Goal: Check status

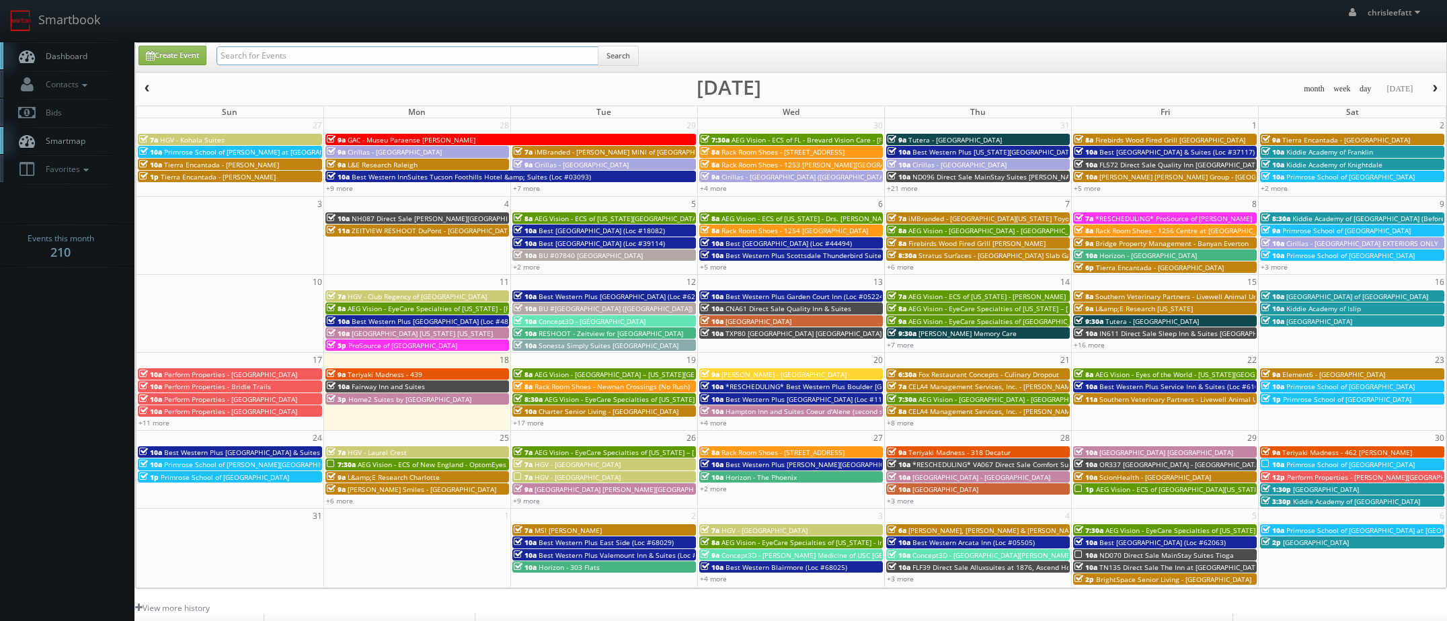
click at [374, 57] on input "text" at bounding box center [407, 55] width 382 height 19
type input "18082"
click at [615, 56] on button "Search" at bounding box center [618, 56] width 41 height 20
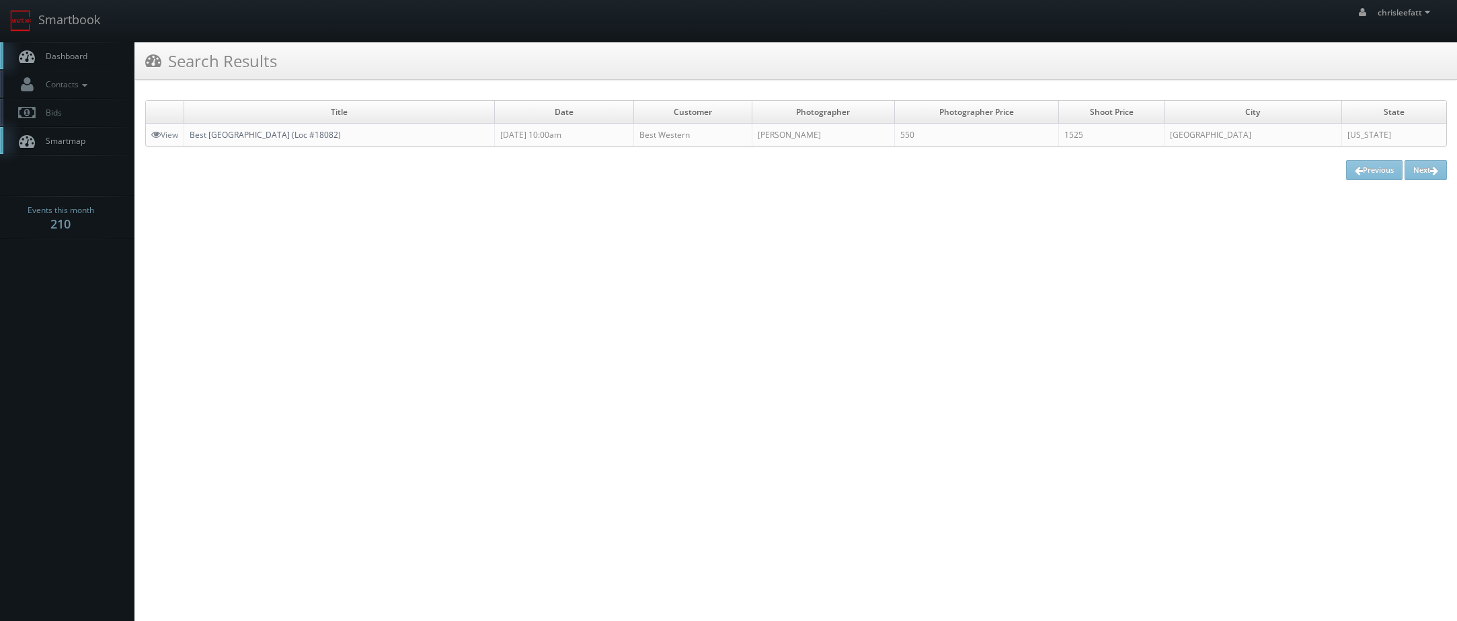
click at [283, 135] on link "Best [GEOGRAPHIC_DATA] (Loc #18082)" at bounding box center [265, 134] width 151 height 11
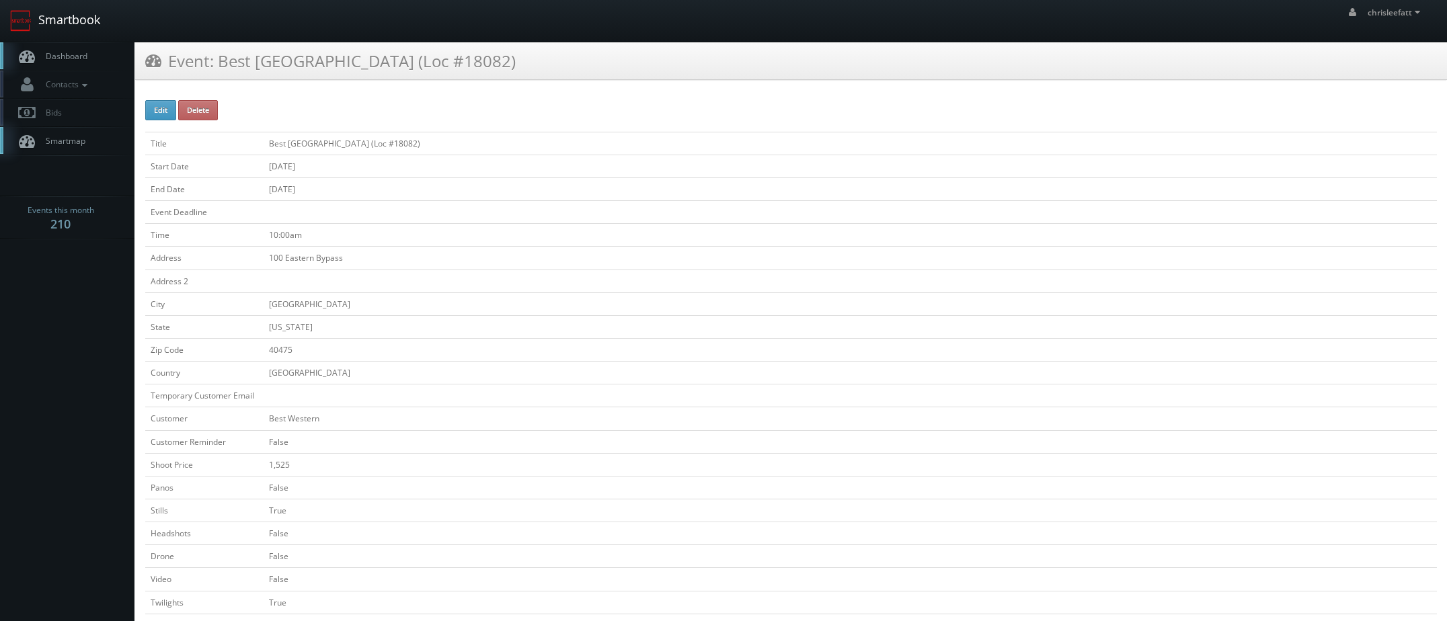
click at [30, 5] on link "Smartbook" at bounding box center [55, 21] width 110 height 42
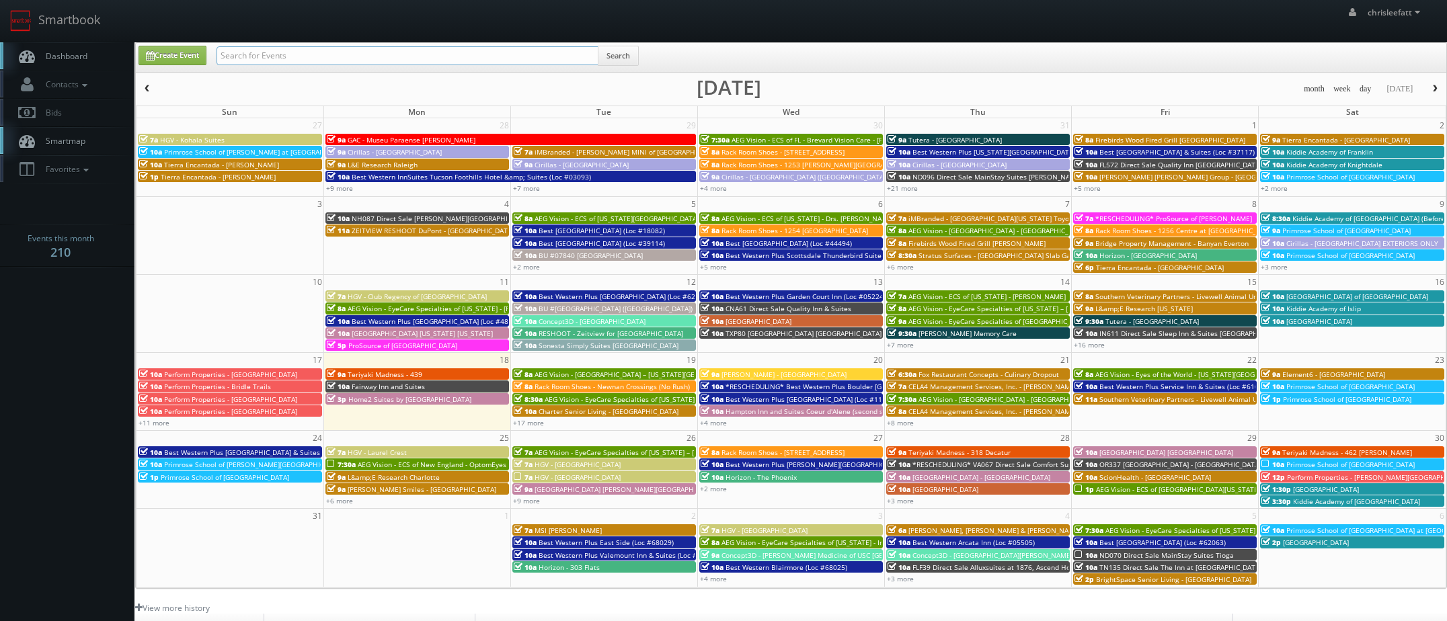
click at [337, 63] on input "text" at bounding box center [407, 55] width 382 height 19
type input "CNC91"
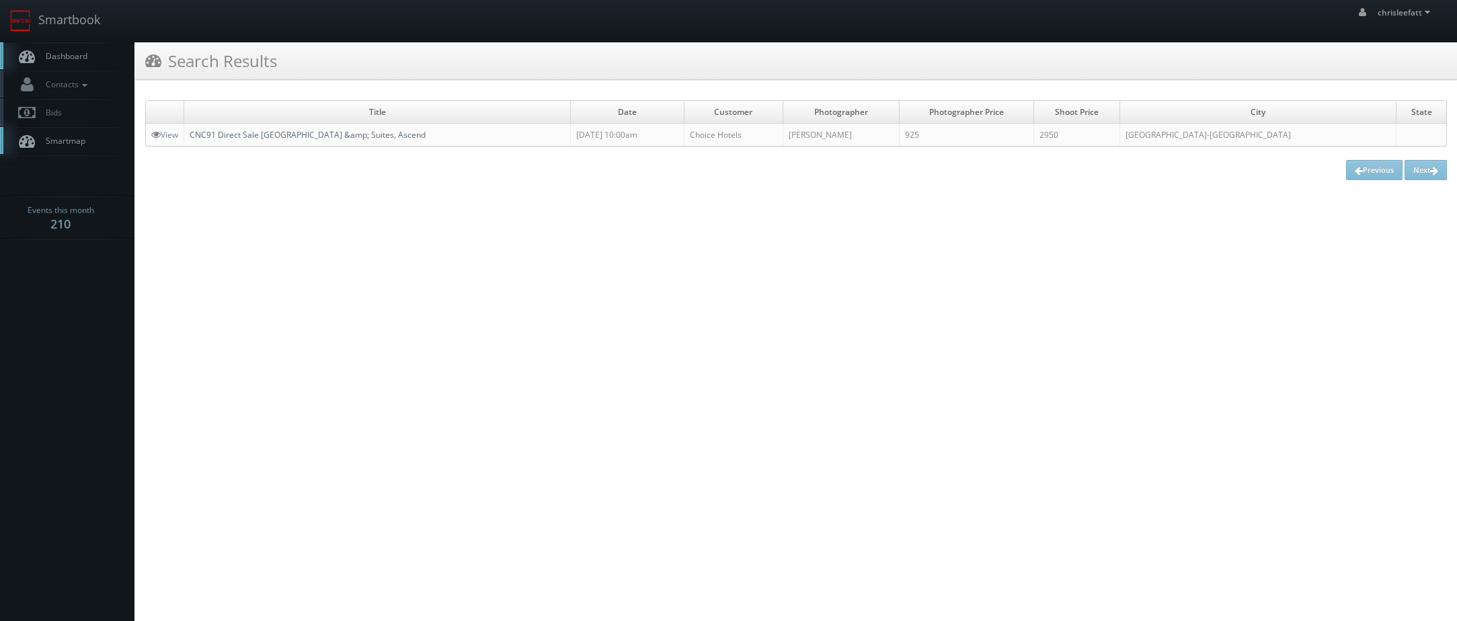
click at [339, 135] on link "CNC91 Direct Sale [GEOGRAPHIC_DATA] &amp; Suites, Ascend" at bounding box center [308, 134] width 236 height 11
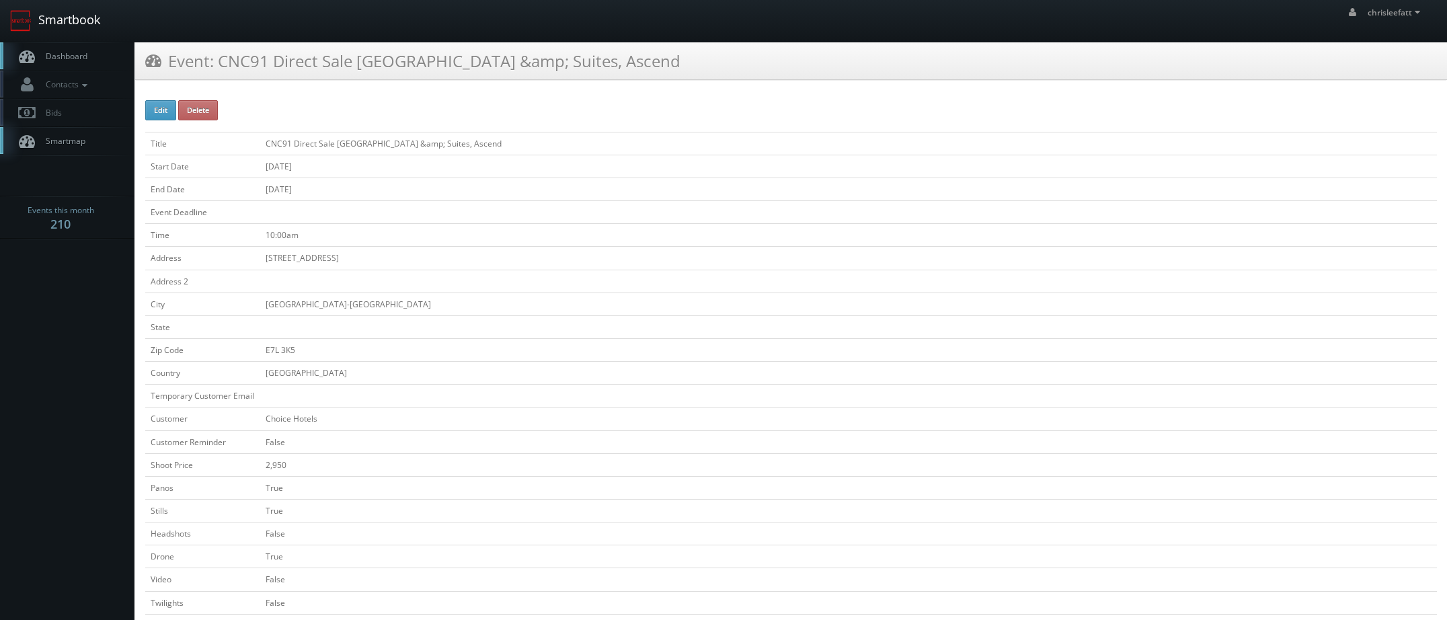
click at [75, 16] on link "Smartbook" at bounding box center [55, 21] width 110 height 42
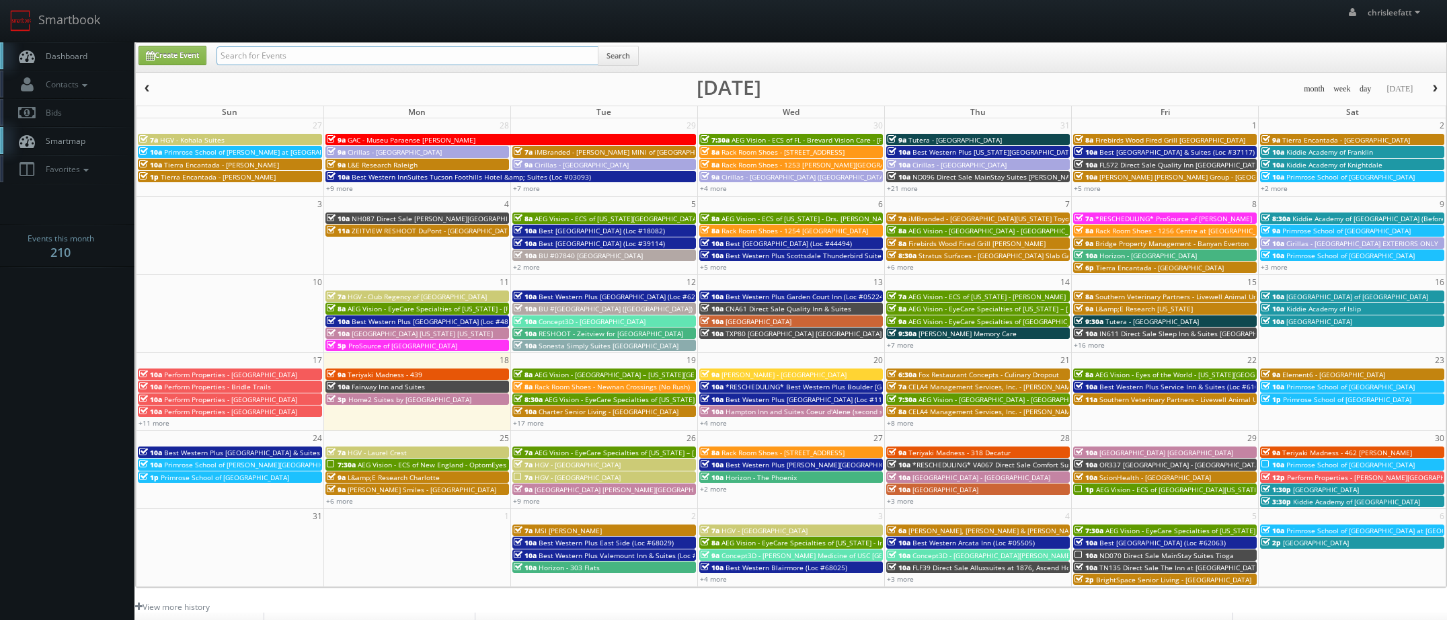
click at [411, 56] on input "text" at bounding box center [407, 55] width 382 height 19
type input "MO005"
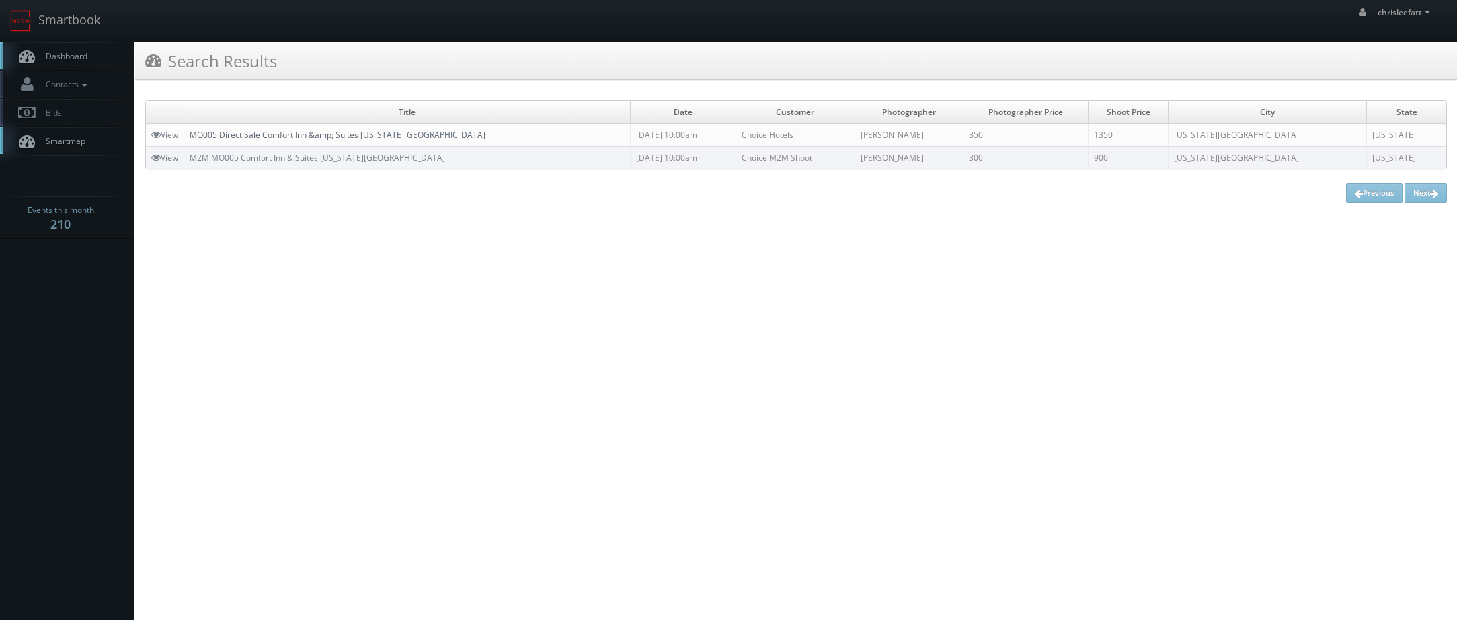
click at [348, 133] on link "MO005 Direct Sale Comfort Inn &amp; Suites Kansas City Northeast" at bounding box center [338, 134] width 296 height 11
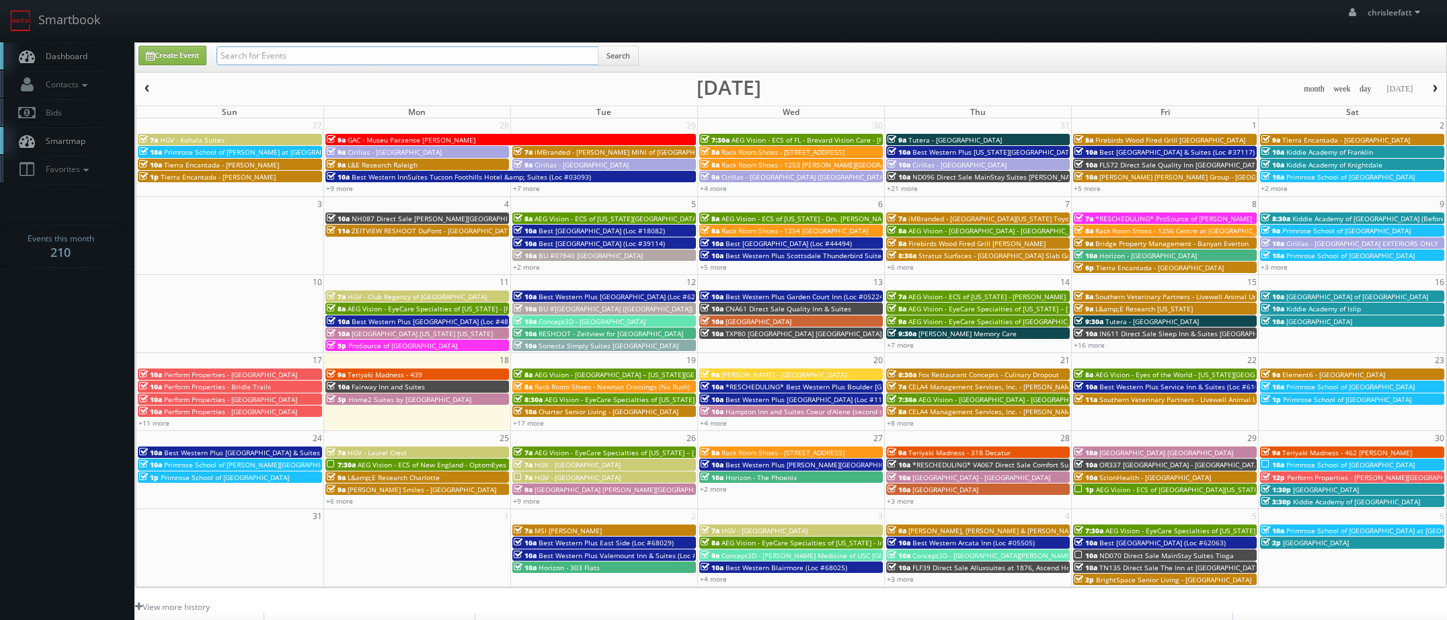
click at [302, 60] on input "text" at bounding box center [407, 55] width 382 height 19
type input "18082"
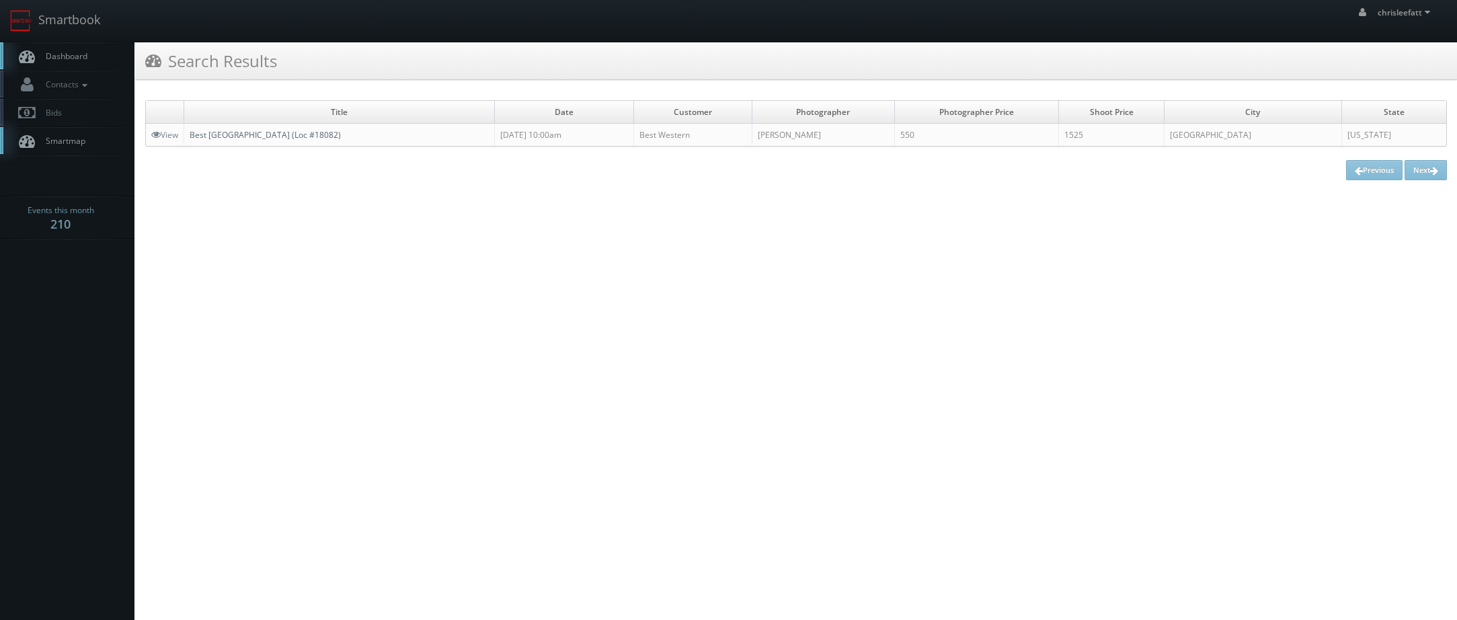
click at [323, 139] on link "Best Western Richmond Hotel (Loc #18082)" at bounding box center [265, 134] width 151 height 11
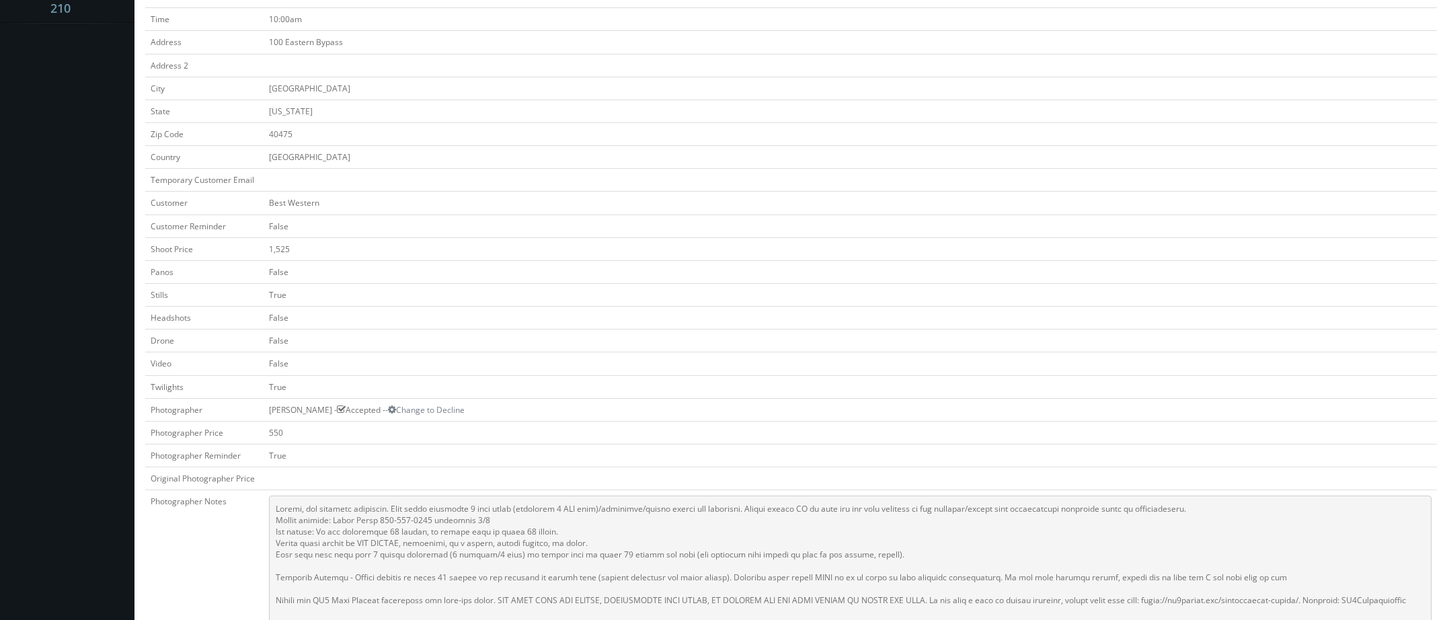
scroll to position [202, 0]
